Goal: Task Accomplishment & Management: Manage account settings

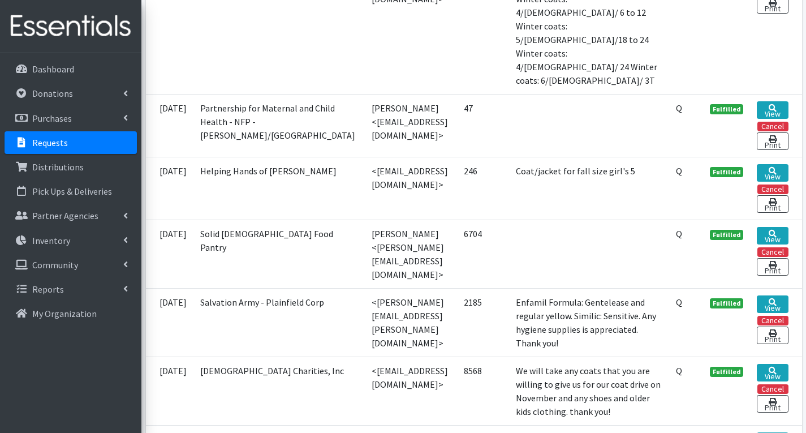
scroll to position [622, 0]
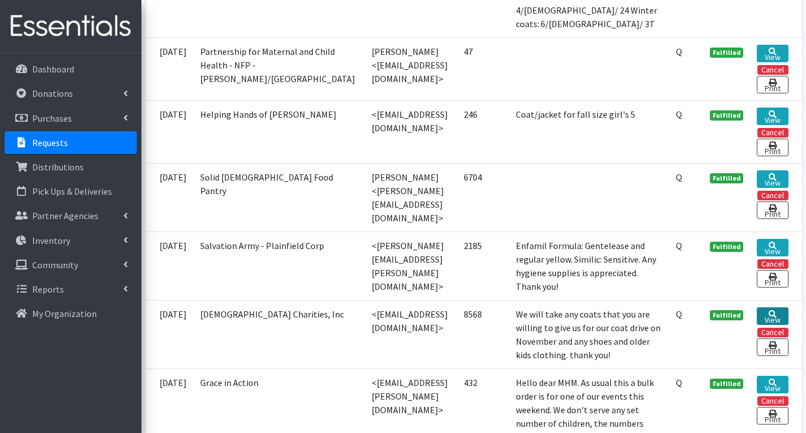
click at [777, 310] on icon at bounding box center [773, 314] width 8 height 8
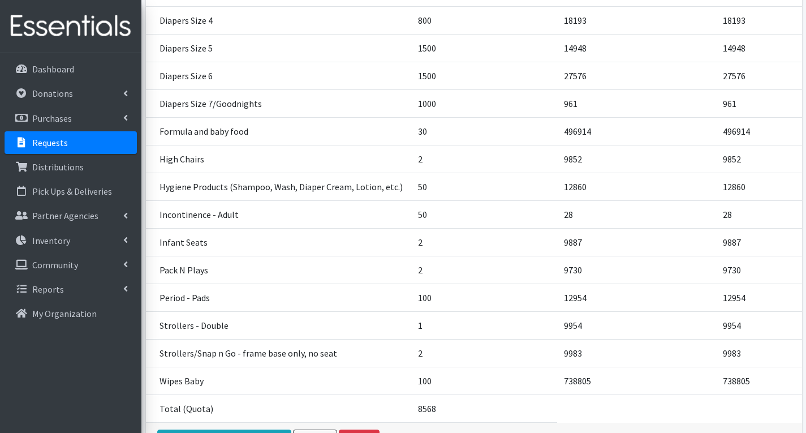
scroll to position [622, 0]
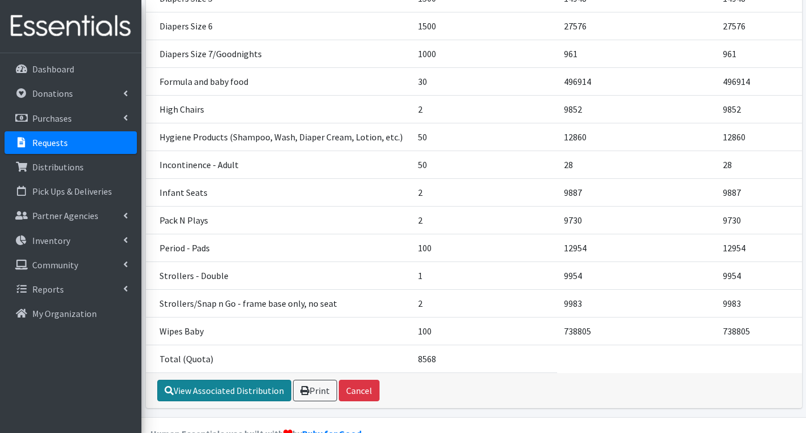
click at [247, 380] on link "View Associated Distribution" at bounding box center [224, 390] width 134 height 21
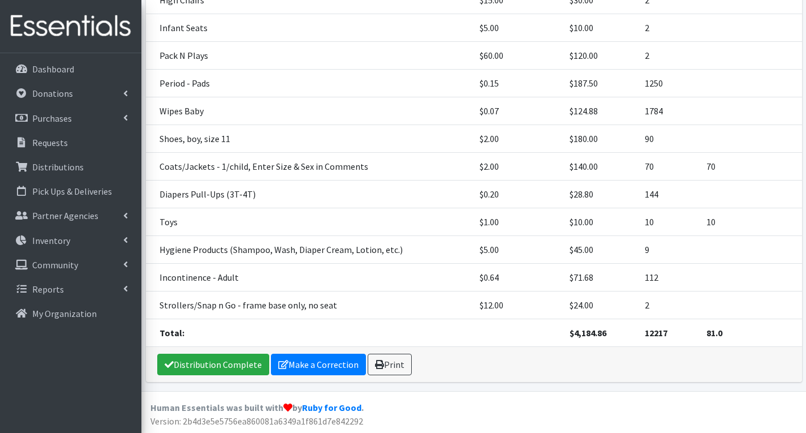
scroll to position [739, 0]
click at [310, 362] on link "Make a Correction" at bounding box center [318, 363] width 95 height 21
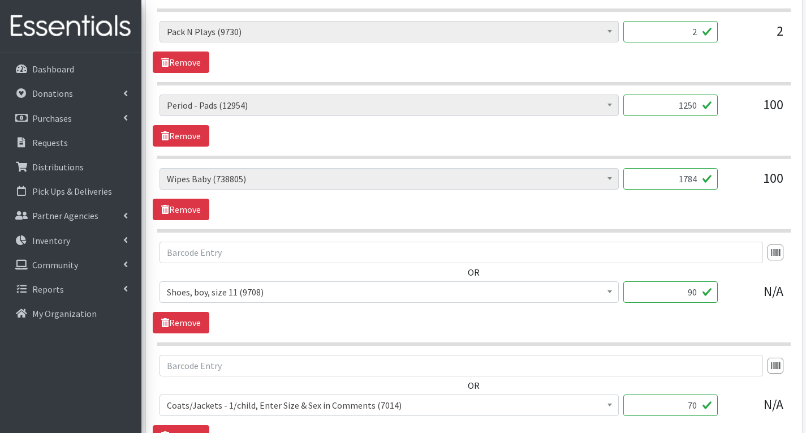
scroll to position [1867, 0]
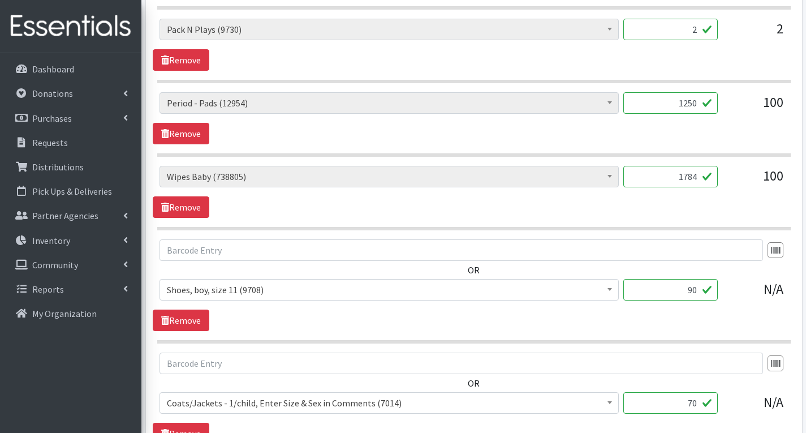
click at [694, 289] on input "90" at bounding box center [670, 289] width 94 height 21
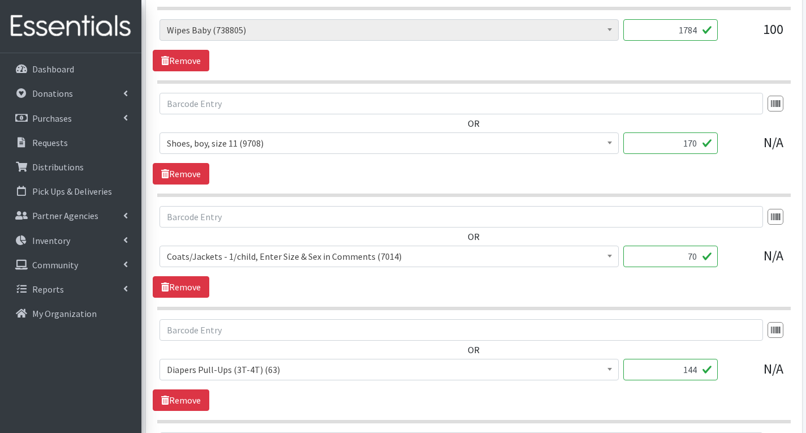
scroll to position [2036, 0]
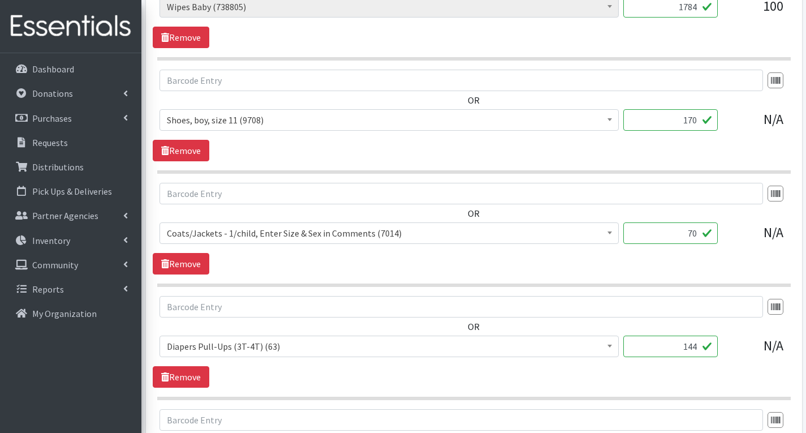
type input "170"
click at [692, 231] on input "70" at bounding box center [670, 232] width 94 height 21
type input "90"
click at [718, 268] on div "OR # of Children this order will serve (78251) # of Individuals Living in House…" at bounding box center [474, 229] width 642 height 92
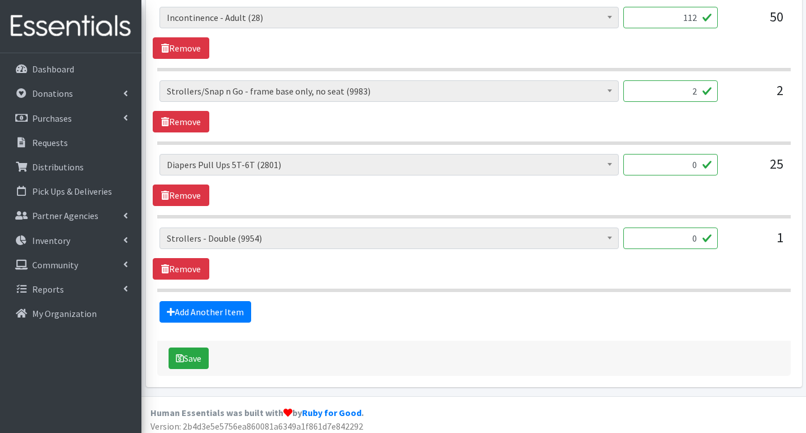
scroll to position [2631, 0]
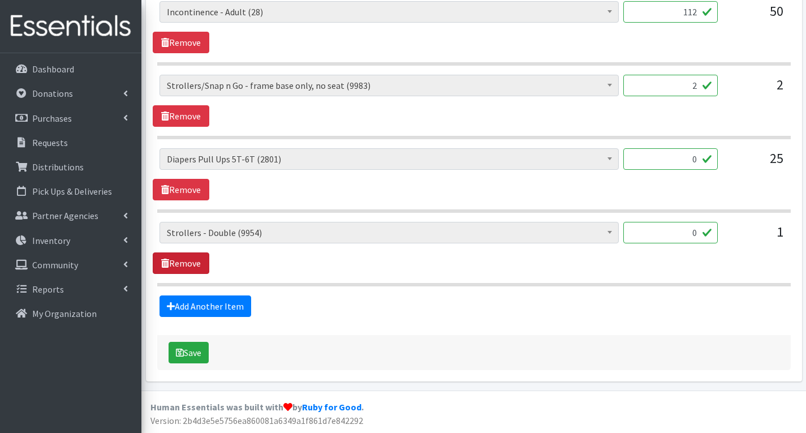
click at [186, 259] on link "Remove" at bounding box center [181, 262] width 57 height 21
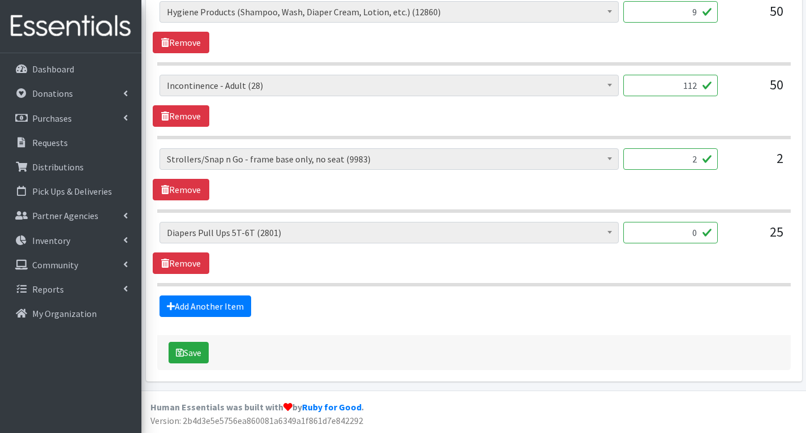
scroll to position [2557, 0]
click at [183, 262] on link "Remove" at bounding box center [181, 262] width 57 height 21
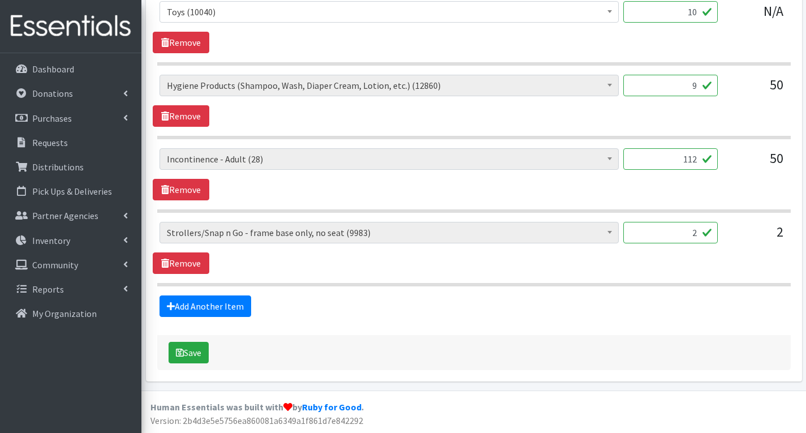
scroll to position [2484, 0]
click at [190, 348] on button "Save" at bounding box center [189, 352] width 40 height 21
